Goal: Use online tool/utility: Utilize a website feature to perform a specific function

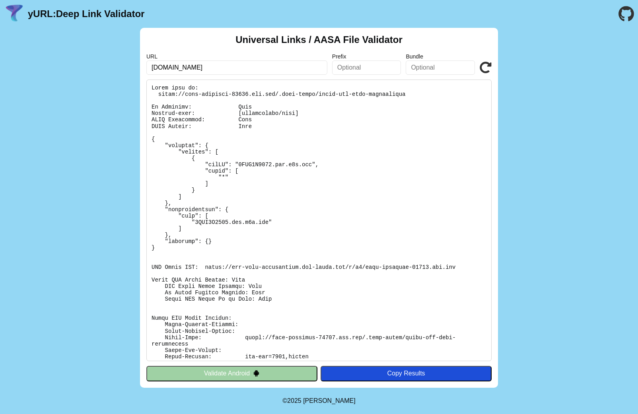
type input "[DOMAIN_NAME]"
click button "Validate" at bounding box center [0, 0] width 0 height 0
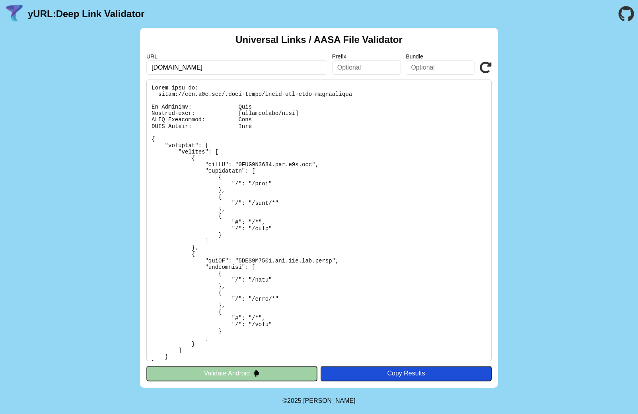
click at [256, 165] on pre at bounding box center [318, 221] width 345 height 282
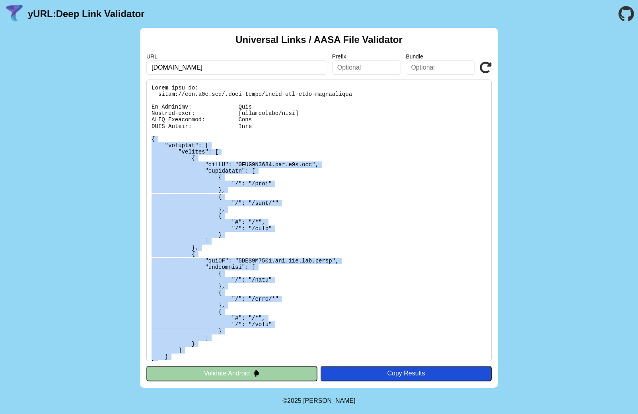
scroll to position [164, 0]
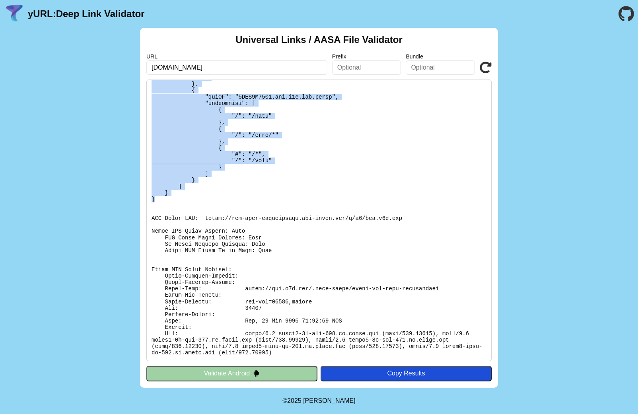
drag, startPoint x: 148, startPoint y: 138, endPoint x: 158, endPoint y: 198, distance: 60.4
click at [158, 198] on pre at bounding box center [318, 221] width 345 height 282
copy pre "{ "applinks": { "details": [ { "appID": "9XJT3A5388.com.g2g.www", "components":…"
click at [206, 372] on button "Validate Android" at bounding box center [231, 373] width 171 height 15
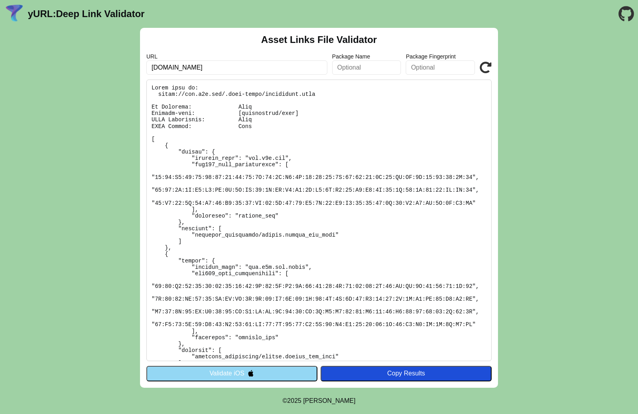
drag, startPoint x: 197, startPoint y: 155, endPoint x: 160, endPoint y: 140, distance: 40.0
click at [197, 155] on pre at bounding box center [318, 221] width 345 height 282
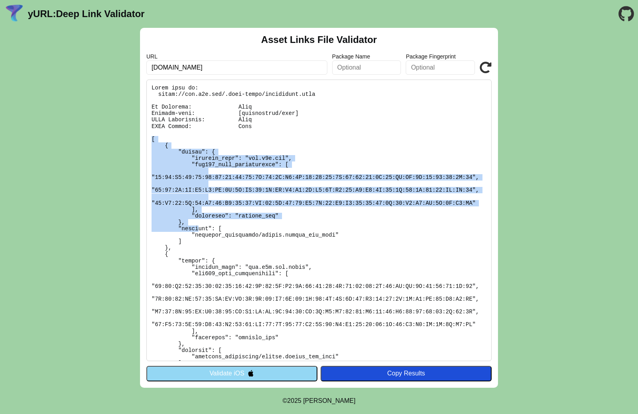
scroll to position [23, 0]
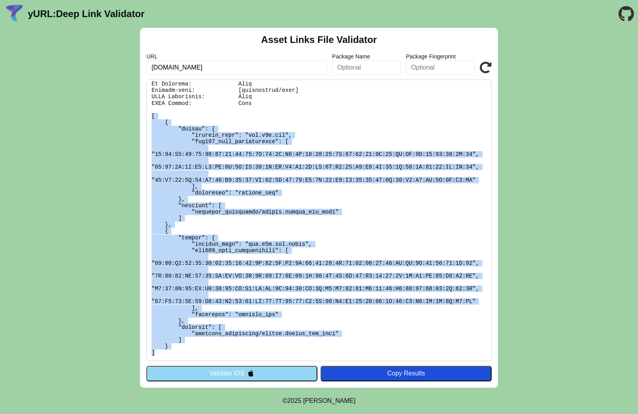
drag, startPoint x: 159, startPoint y: 143, endPoint x: 164, endPoint y: 353, distance: 210.1
click at [164, 353] on pre at bounding box center [318, 221] width 345 height 282
copy pre "[ { "target": { "package_name": "com.g2g.www", "sha256_cert_fingerprints": [ "0…"
